Goal: Transaction & Acquisition: Obtain resource

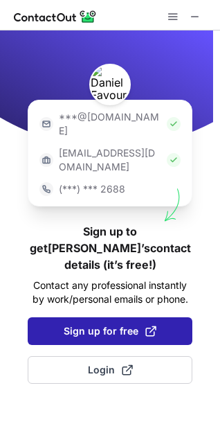
click at [88, 324] on span "Sign up for free" at bounding box center [110, 331] width 93 height 14
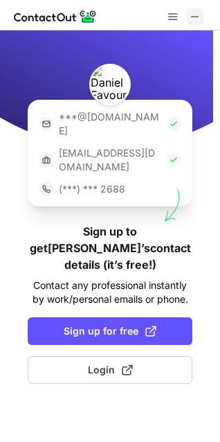
click at [200, 11] on span at bounding box center [195, 16] width 11 height 11
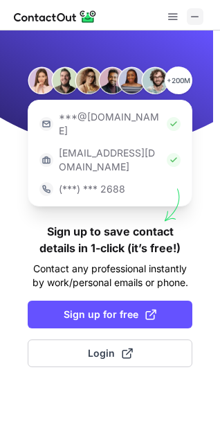
click at [192, 19] on span at bounding box center [195, 16] width 11 height 11
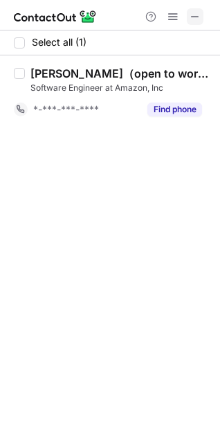
click at [190, 17] on span at bounding box center [195, 16] width 11 height 11
click at [191, 14] on span at bounding box center [195, 16] width 11 height 11
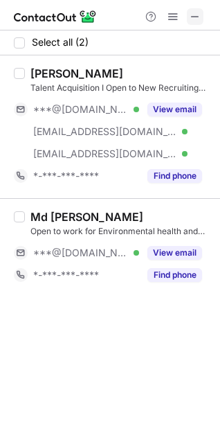
click at [194, 20] on span at bounding box center [195, 16] width 11 height 11
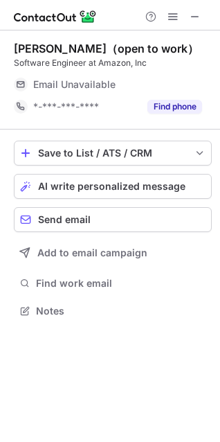
scroll to position [302, 220]
click at [108, 220] on div "Send email" at bounding box center [122, 219] width 168 height 11
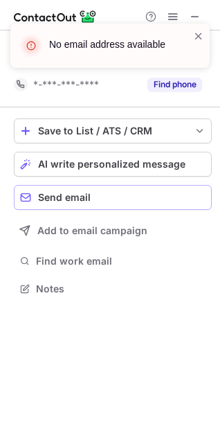
scroll to position [279, 220]
click at [205, 13] on div "No email address available" at bounding box center [110, 51] width 222 height 83
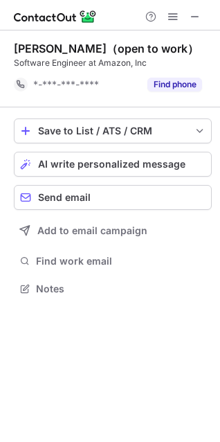
click at [195, 14] on div "No email address available" at bounding box center [110, 51] width 222 height 83
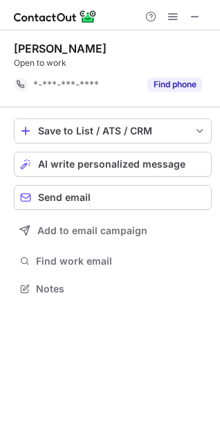
scroll to position [279, 220]
click at [87, 191] on button "Send email" at bounding box center [113, 197] width 198 height 25
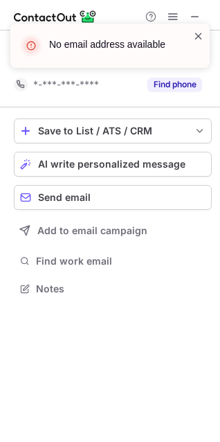
click at [200, 33] on span at bounding box center [198, 36] width 11 height 14
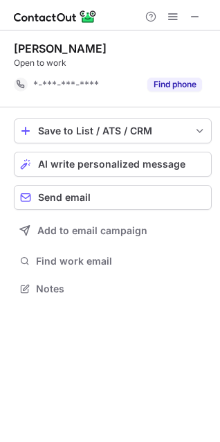
click at [196, 15] on span at bounding box center [195, 16] width 11 height 11
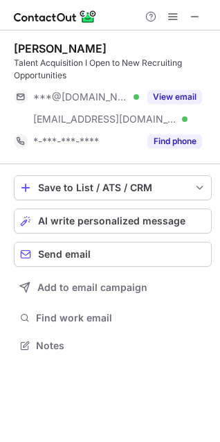
scroll to position [336, 220]
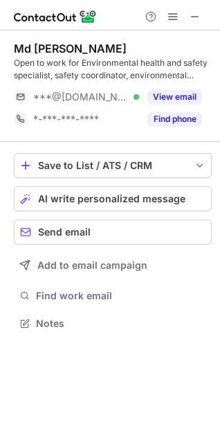
scroll to position [314, 220]
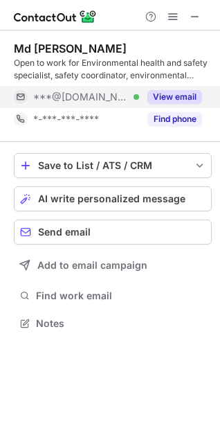
drag, startPoint x: 160, startPoint y: 95, endPoint x: 168, endPoint y: 96, distance: 7.7
click at [168, 96] on button "View email" at bounding box center [175, 97] width 55 height 14
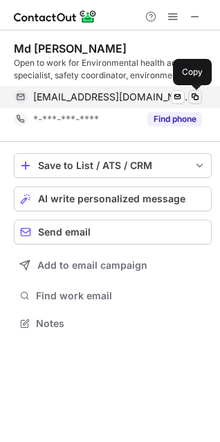
click at [197, 94] on span at bounding box center [195, 97] width 11 height 11
